Goal: Navigation & Orientation: Find specific page/section

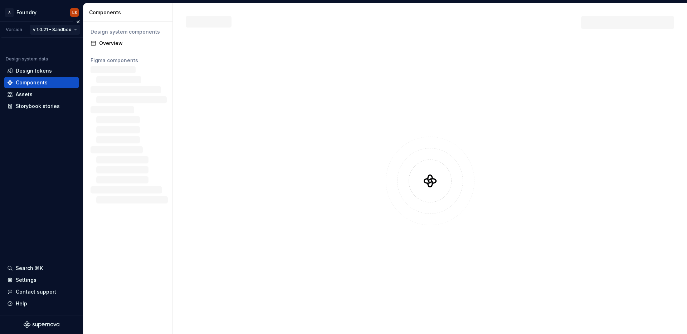
click at [58, 28] on html "A Foundry LS Version v 1.0.21 - Sandbox Design system data Design tokens Compon…" at bounding box center [343, 167] width 687 height 334
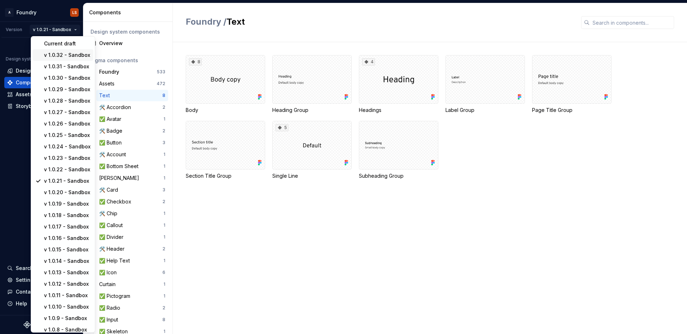
click at [70, 54] on div "v 1.0.32 - Sandbox" at bounding box center [67, 55] width 47 height 7
